Goal: Communication & Community: Answer question/provide support

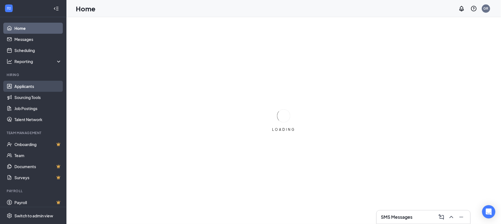
click at [24, 84] on link "Applicants" at bounding box center [37, 86] width 47 height 11
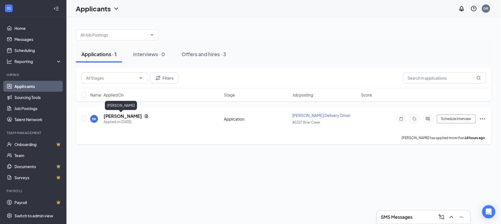
click at [119, 116] on h5 "[PERSON_NAME]" at bounding box center [123, 116] width 39 height 6
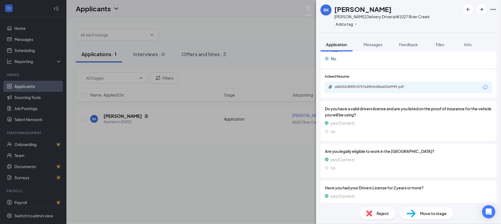
scroll to position [144, 0]
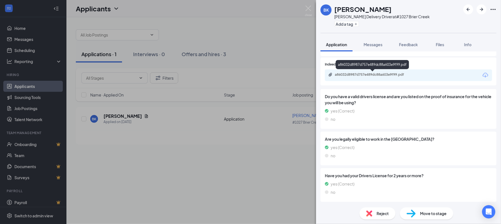
click at [372, 69] on div "a86032d8987d757e489dc88a603e9f99.pdf" at bounding box center [372, 65] width 73 height 11
click at [375, 75] on div "a86032d8987d757e489dc88a603e9f99.pdf" at bounding box center [374, 75] width 78 height 4
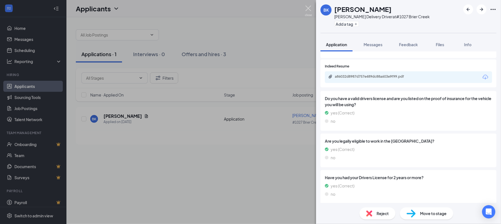
click at [309, 9] on img at bounding box center [308, 11] width 7 height 11
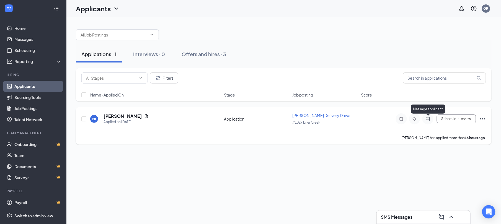
click at [425, 117] on icon "ActiveChat" at bounding box center [428, 119] width 7 height 4
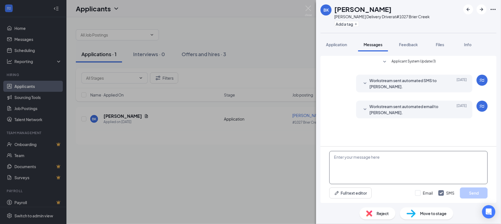
click at [385, 160] on textarea at bounding box center [409, 167] width 158 height 33
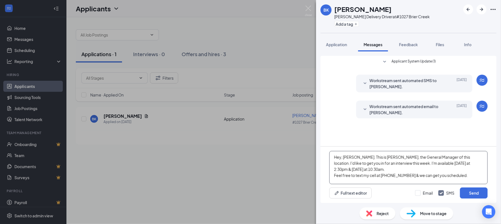
click at [485, 162] on textarea "Hey, [PERSON_NAME]. This is [PERSON_NAME], the General Manager of this location…" at bounding box center [409, 167] width 158 height 33
drag, startPoint x: 407, startPoint y: 165, endPoint x: 387, endPoint y: 163, distance: 20.3
click at [387, 163] on textarea "Hey, [PERSON_NAME]. This is [PERSON_NAME], the General Manager of this location…" at bounding box center [409, 167] width 158 height 33
click at [365, 170] on textarea "Hey, [PERSON_NAME]. This is [PERSON_NAME], the General Manager of this location…" at bounding box center [409, 167] width 158 height 33
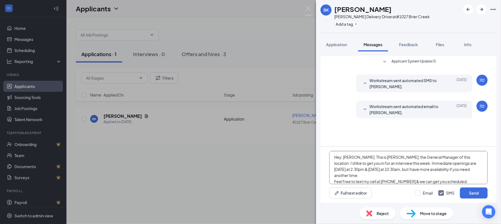
click at [466, 176] on textarea "Hey, [PERSON_NAME]. This is [PERSON_NAME], the General Manager of this location…" at bounding box center [409, 167] width 158 height 33
type textarea "Hey, [PERSON_NAME]. This is [PERSON_NAME], the General Manager of this location…"
click at [473, 190] on button "Send" at bounding box center [474, 193] width 28 height 11
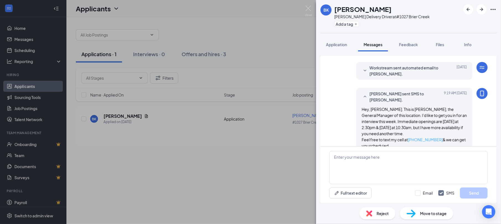
scroll to position [50, 0]
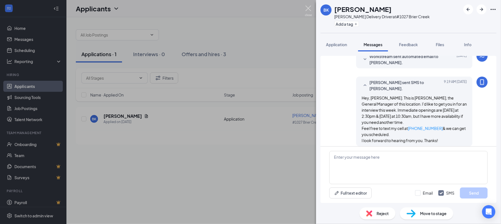
click at [309, 8] on img at bounding box center [308, 11] width 7 height 11
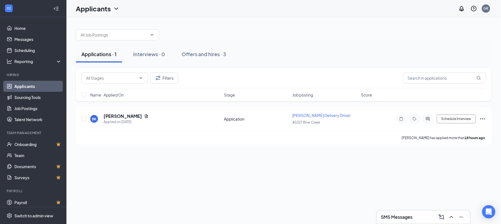
click at [416, 216] on div "SMS Messages" at bounding box center [424, 217] width 85 height 9
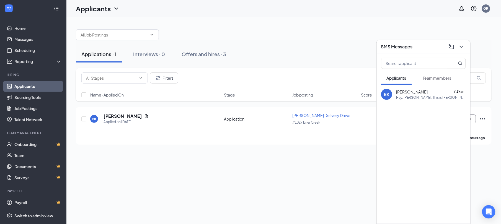
click at [437, 94] on div "[PERSON_NAME] 9:19am" at bounding box center [432, 92] width 70 height 6
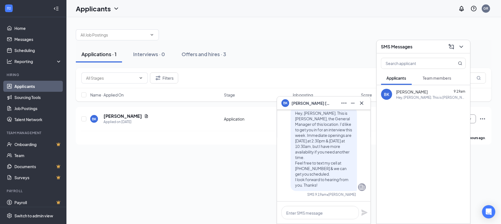
drag, startPoint x: 329, startPoint y: 32, endPoint x: 331, endPoint y: 29, distance: 3.6
click at [330, 32] on div at bounding box center [284, 32] width 416 height 17
click at [463, 46] on icon "ChevronDown" at bounding box center [462, 47] width 4 height 2
